Goal: Information Seeking & Learning: Learn about a topic

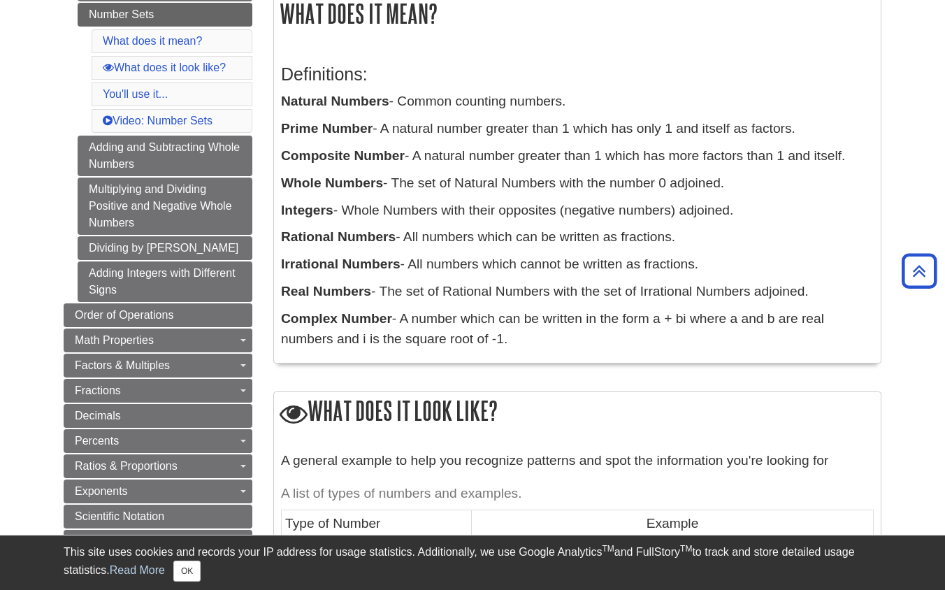
scroll to position [252, 0]
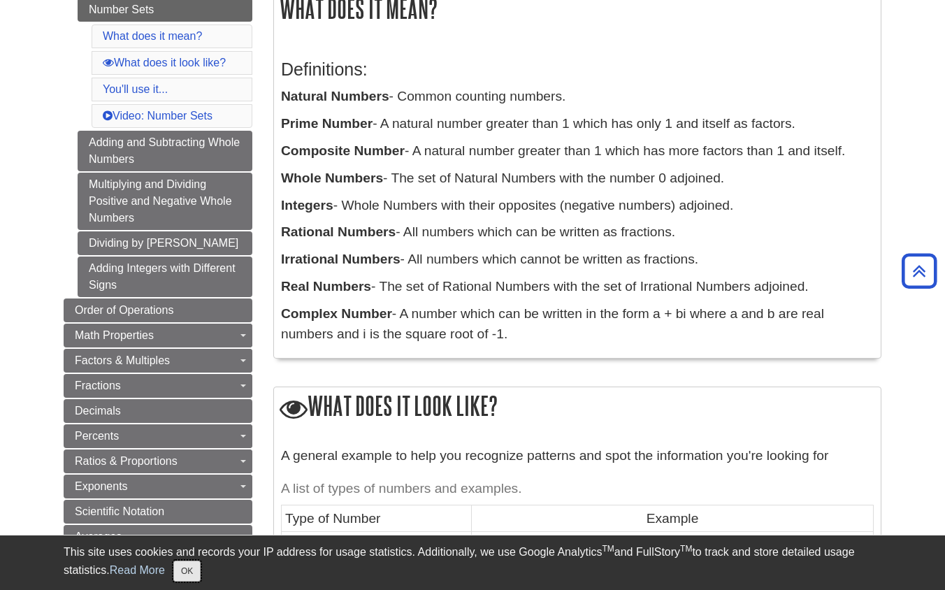
click at [194, 576] on button "OK" at bounding box center [186, 571] width 27 height 21
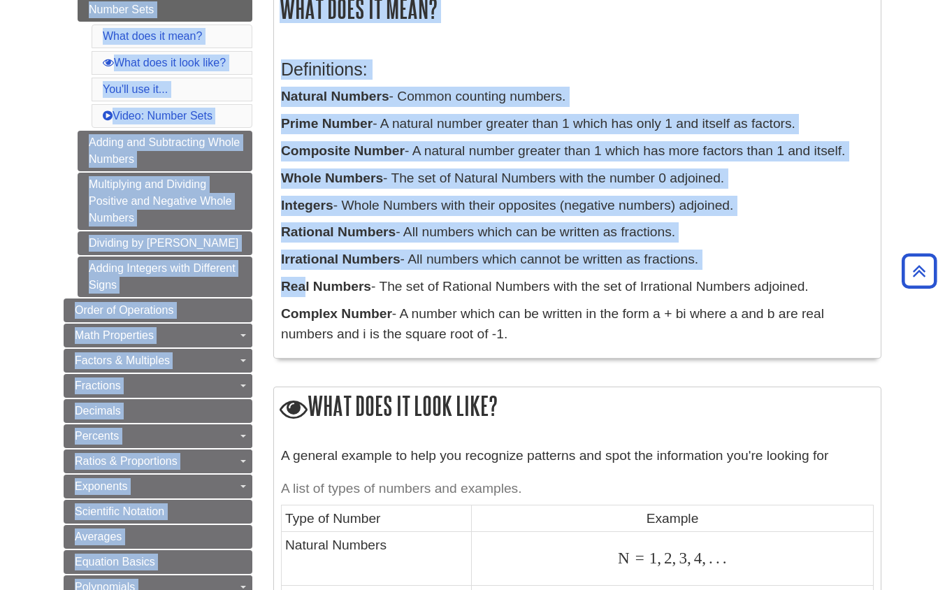
drag, startPoint x: 307, startPoint y: 287, endPoint x: 150, endPoint y: -24, distance: 348.5
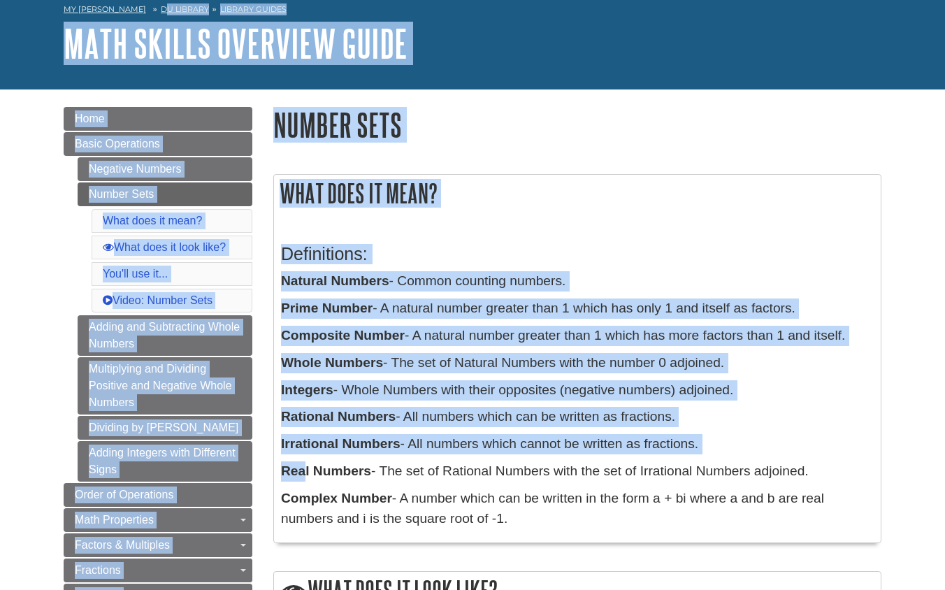
click at [642, 189] on h2 "What does it mean?" at bounding box center [577, 193] width 607 height 37
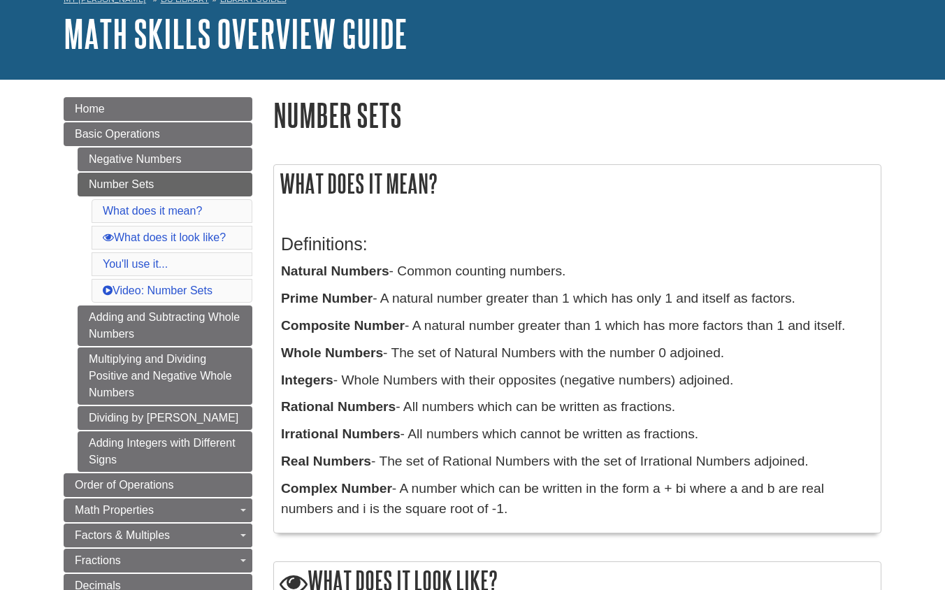
scroll to position [71, 0]
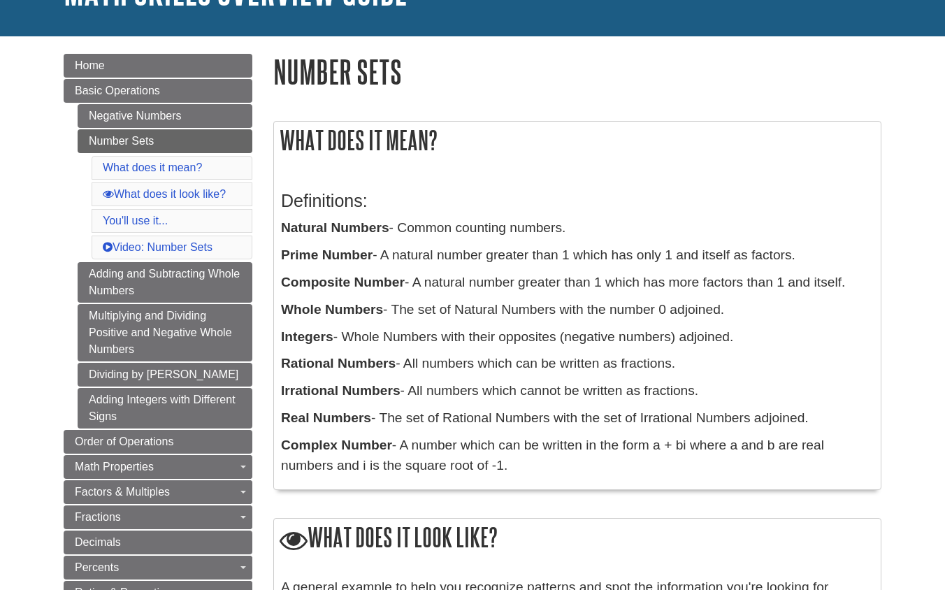
scroll to position [122, 0]
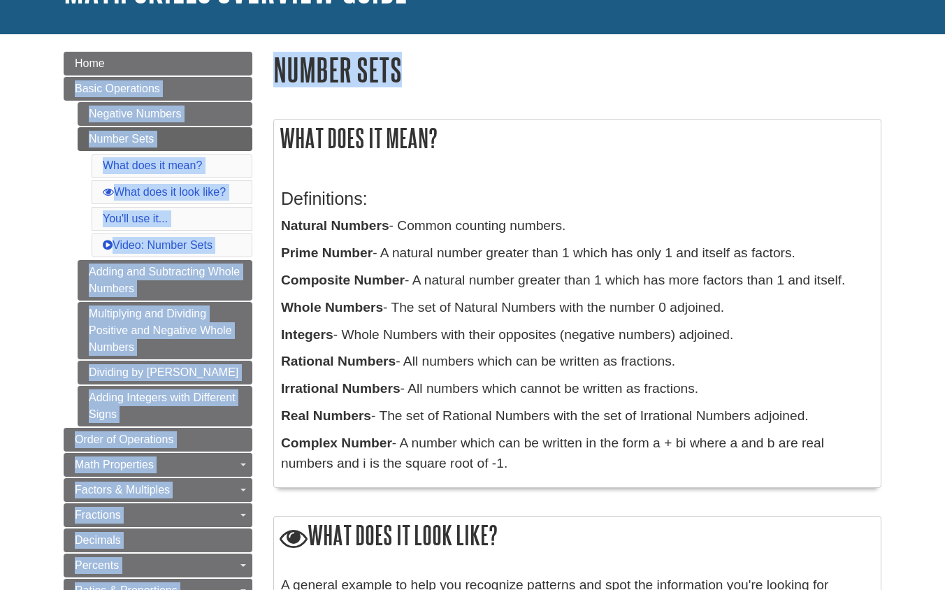
drag, startPoint x: 412, startPoint y: 72, endPoint x: 258, endPoint y: 59, distance: 154.3
copy div "Basic Operations Negative Numbers Number Sets What does it mean? What does it l…"
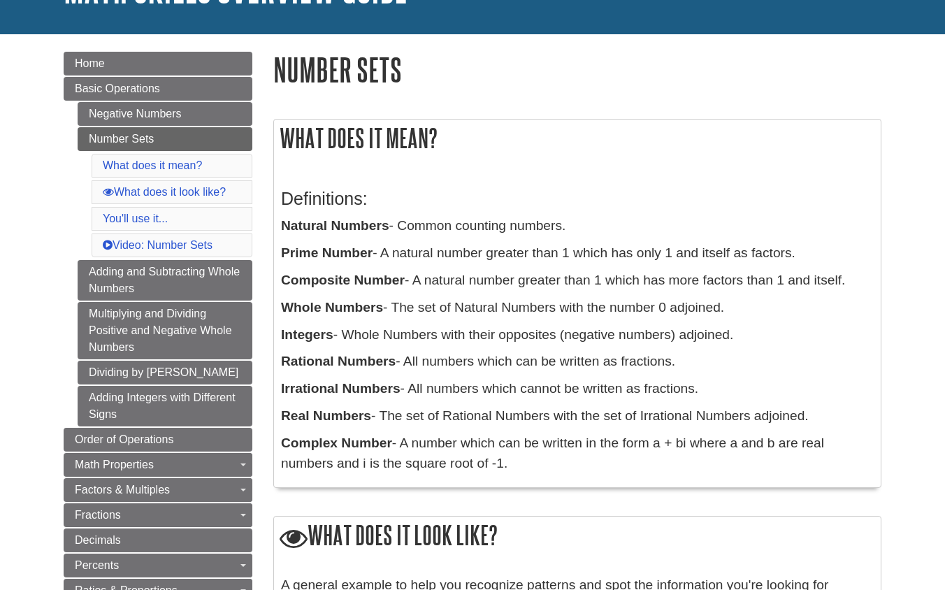
click at [391, 55] on h1 "Number Sets" at bounding box center [577, 70] width 608 height 36
drag, startPoint x: 398, startPoint y: 70, endPoint x: 277, endPoint y: 68, distance: 120.9
click at [277, 68] on h1 "Number Sets" at bounding box center [577, 70] width 608 height 36
copy h1 "Number Sets"
